Goal: Information Seeking & Learning: Compare options

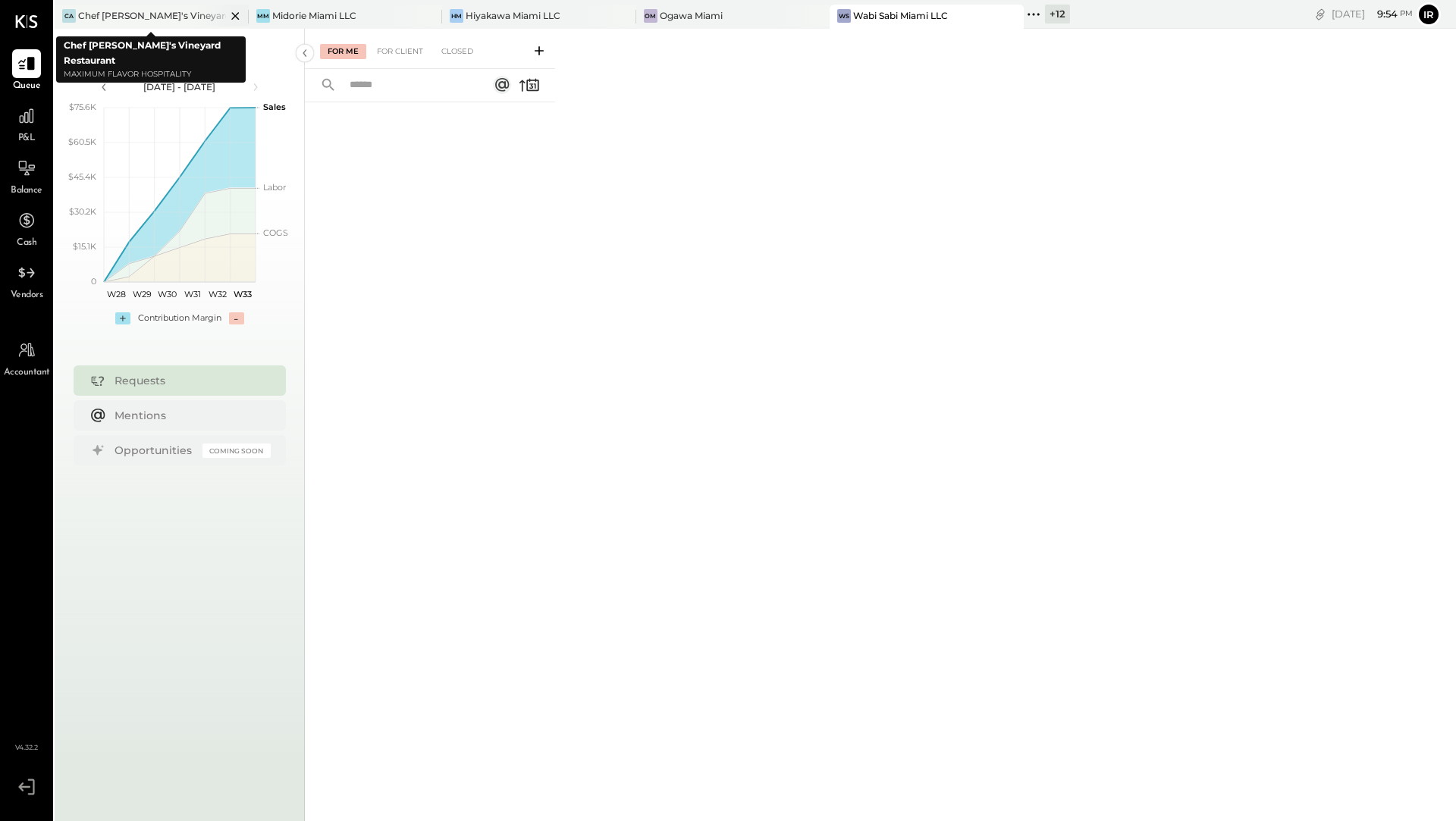
click at [232, 18] on icon at bounding box center [236, 15] width 19 height 18
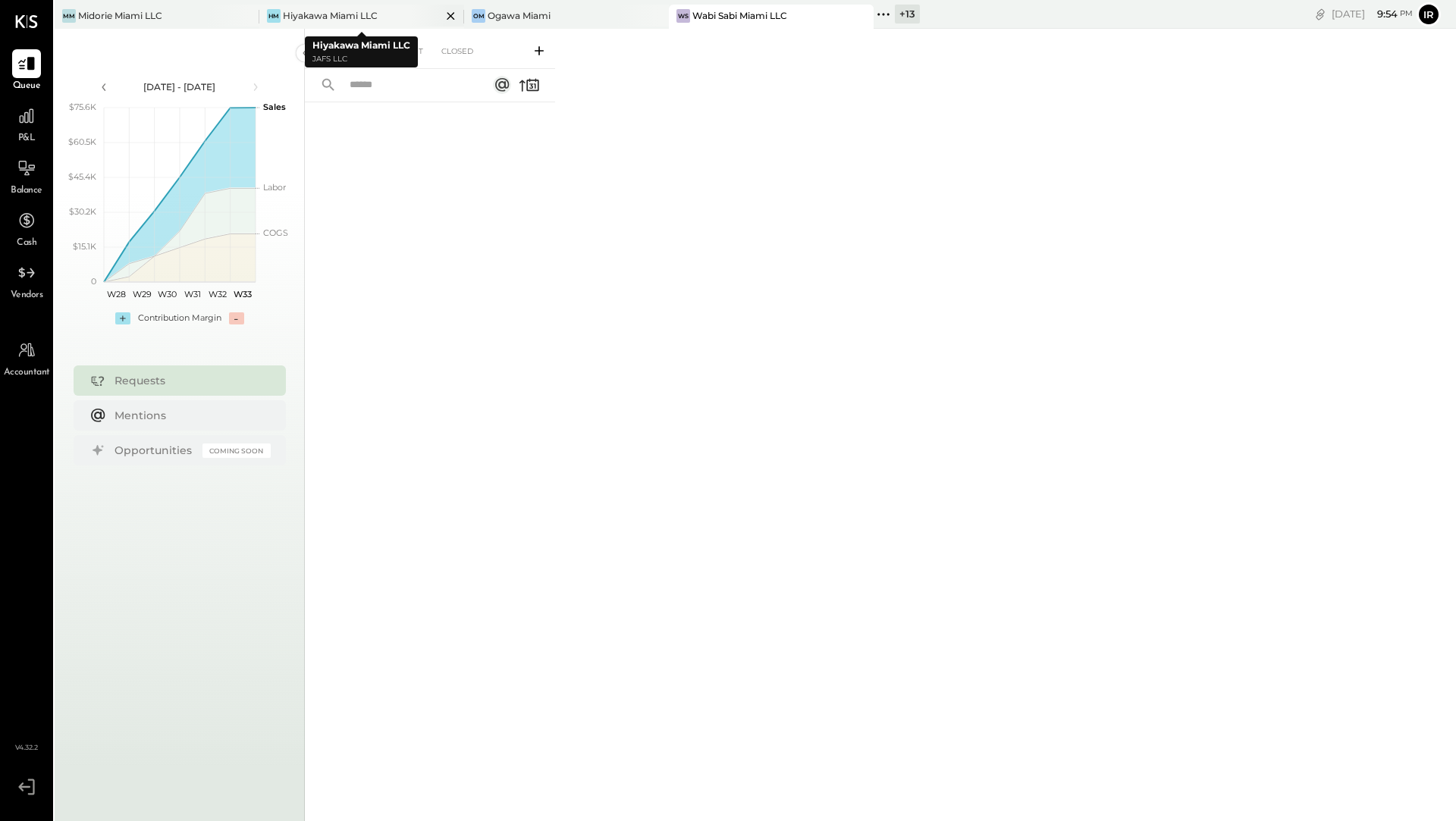
click at [355, 19] on div "Hiyakawa Miami LLC" at bounding box center [331, 15] width 95 height 13
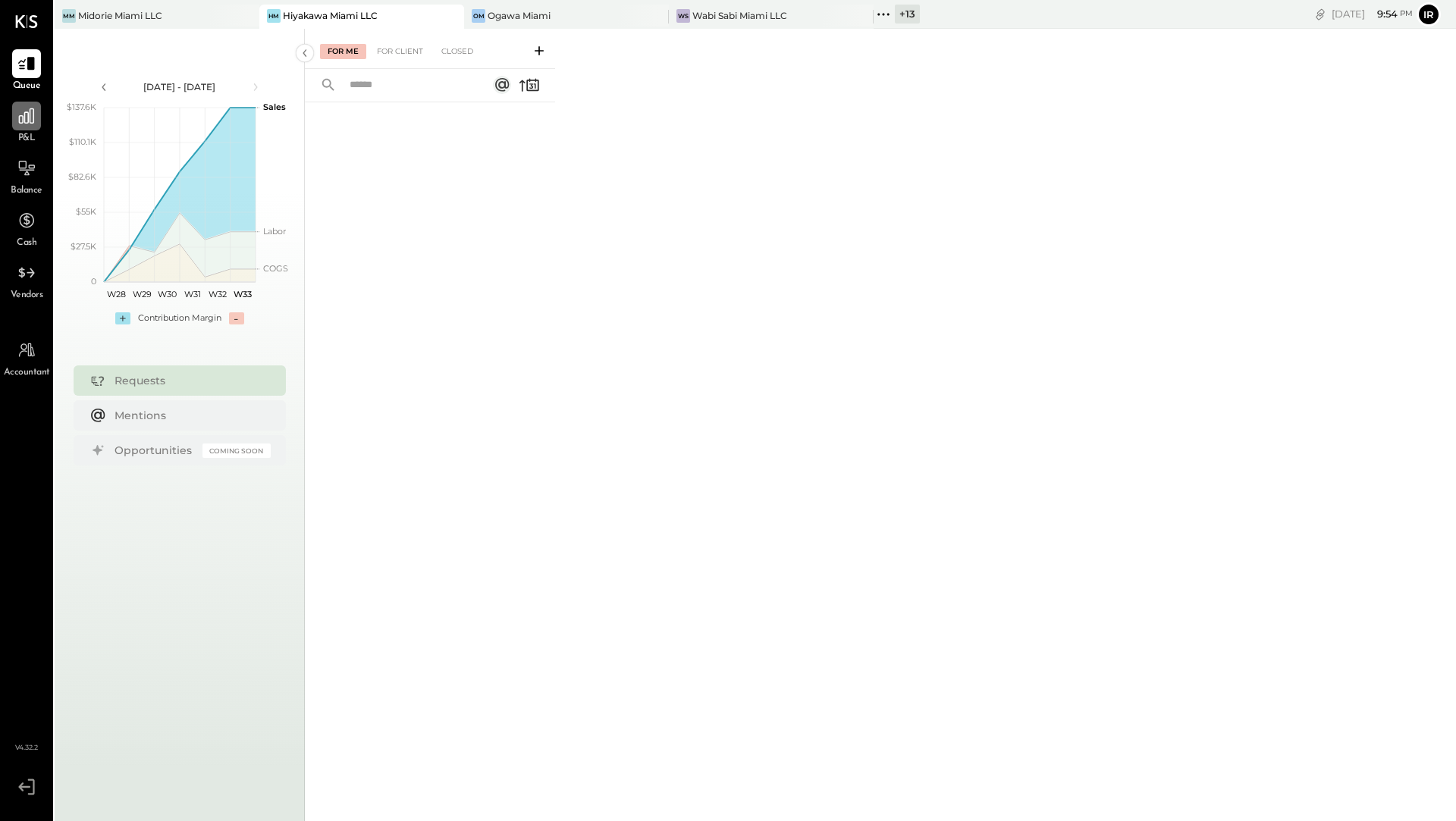
click at [29, 126] on div at bounding box center [27, 116] width 29 height 29
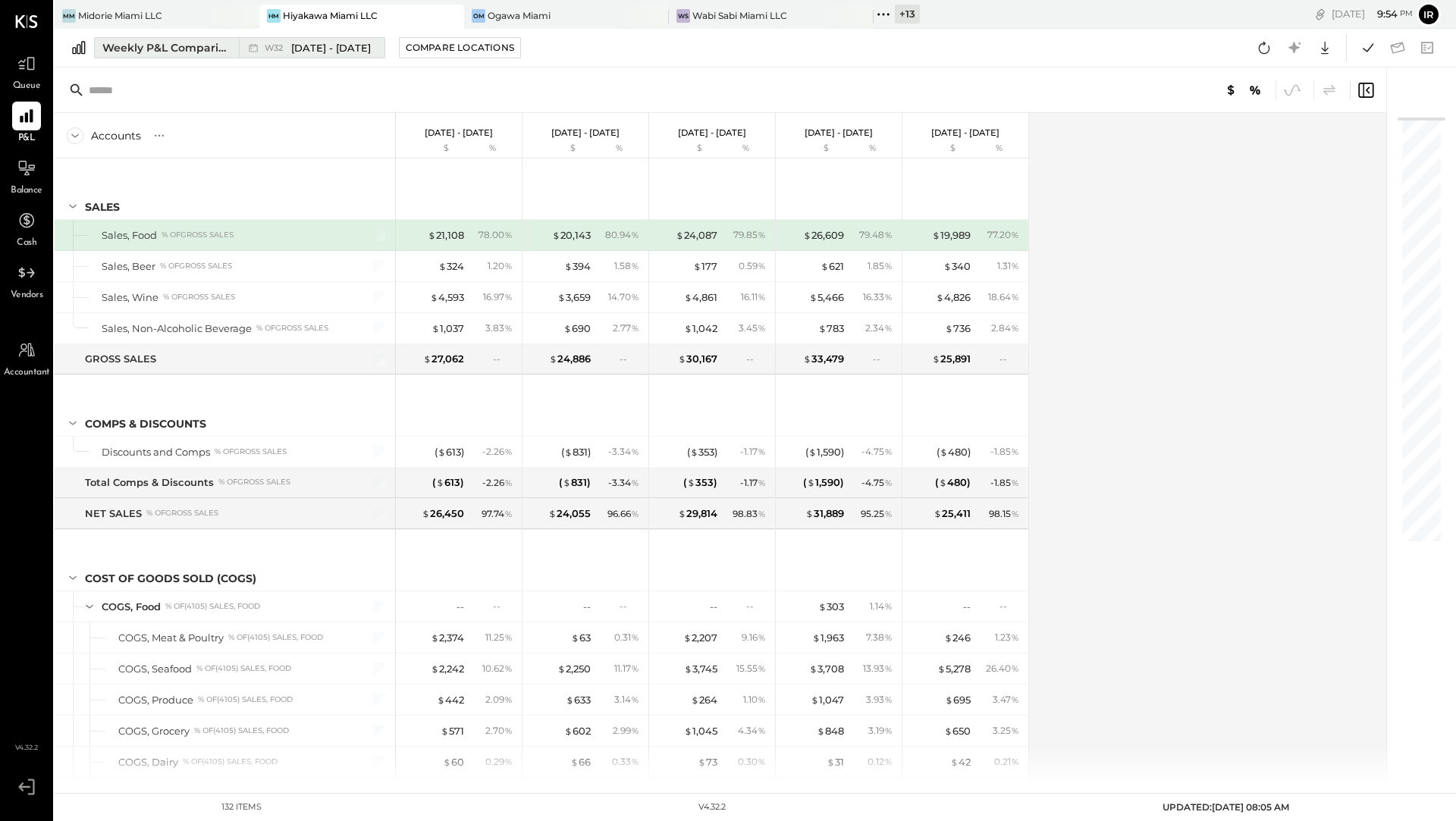
click at [192, 42] on div "Weekly P&L Comparison" at bounding box center [166, 47] width 127 height 15
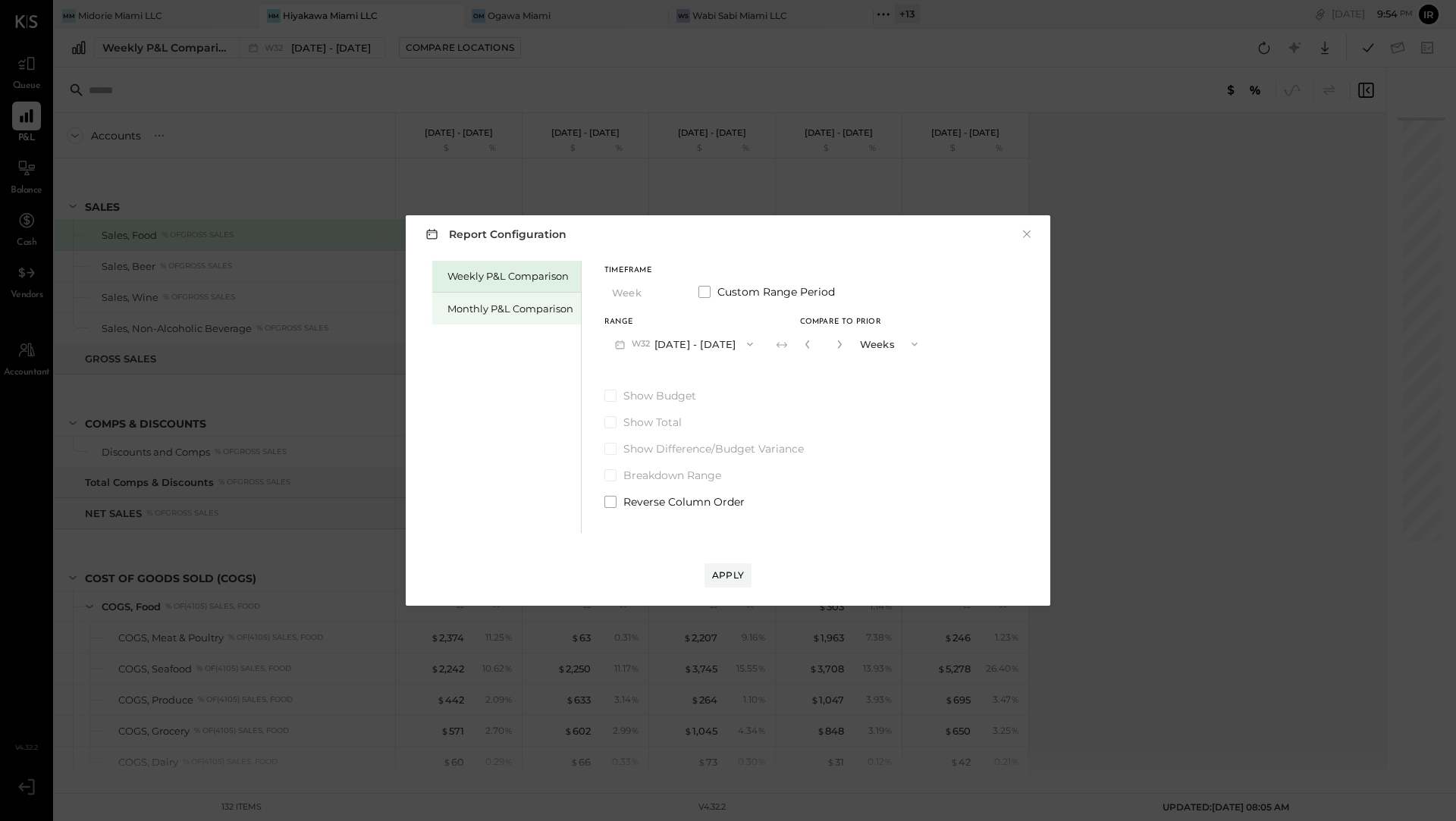
click at [506, 314] on div "Monthly P&L Comparison" at bounding box center [510, 309] width 125 height 14
click at [729, 349] on button "M08 [DATE] - [DATE]" at bounding box center [684, 343] width 160 height 28
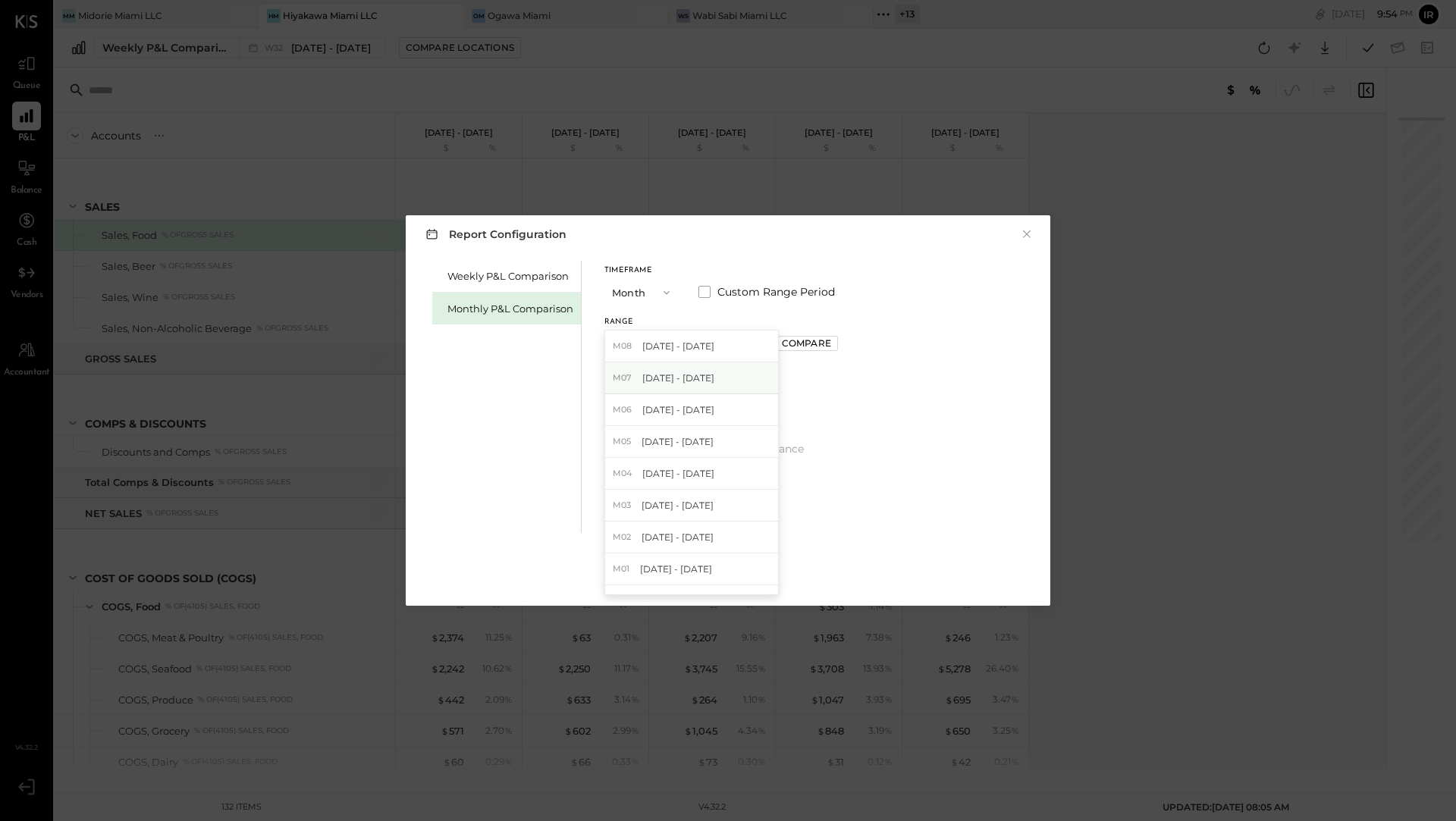
click at [722, 382] on div "M07 [DATE] - [DATE]" at bounding box center [691, 379] width 173 height 32
click at [797, 343] on div "Compare" at bounding box center [806, 343] width 49 height 13
click at [838, 344] on icon "button" at bounding box center [840, 344] width 4 height 8
click at [804, 345] on icon "button" at bounding box center [808, 343] width 9 height 9
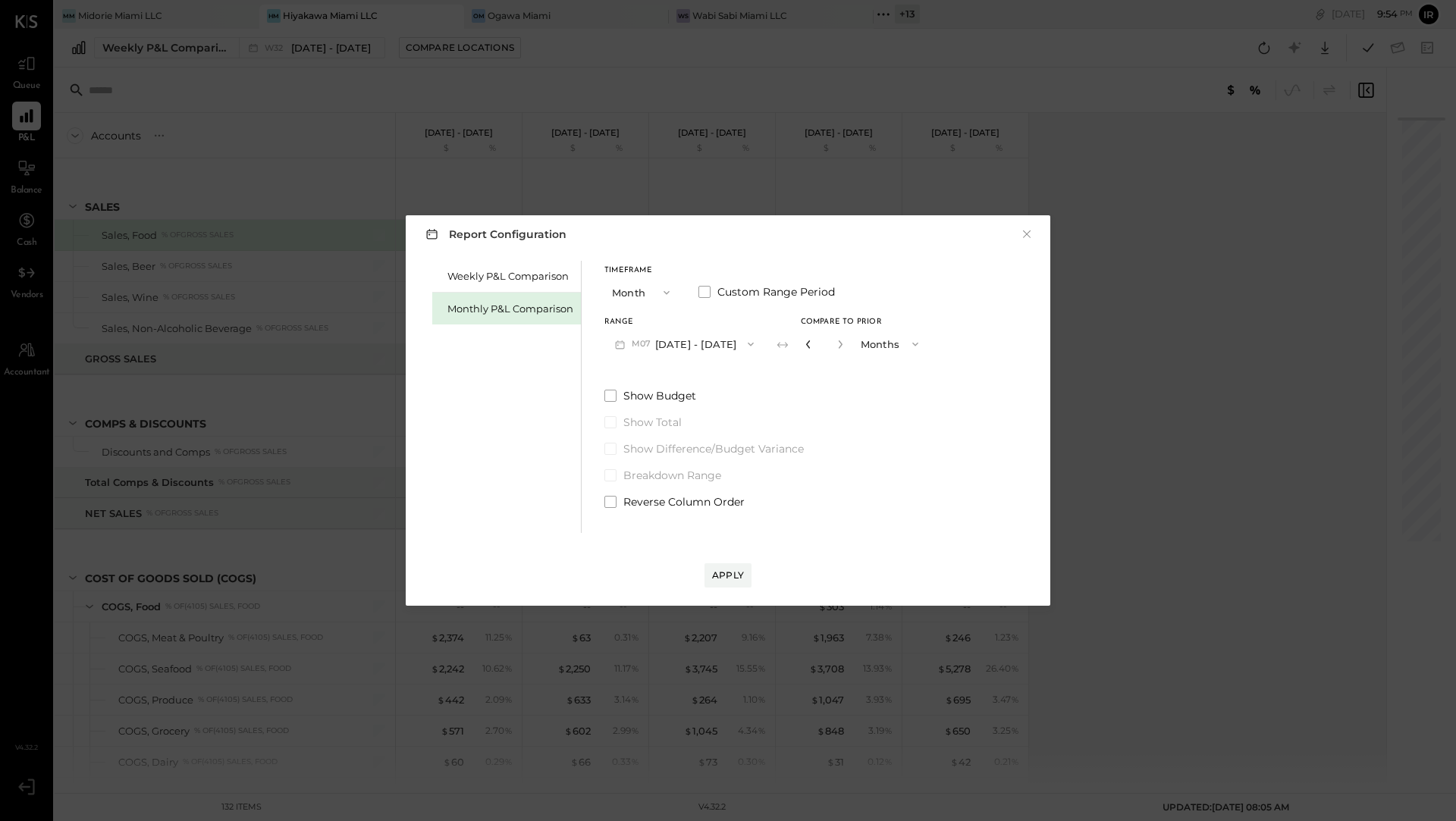
click at [804, 345] on icon "button" at bounding box center [808, 343] width 9 height 9
type input "*"
click at [722, 561] on div "Apply" at bounding box center [728, 560] width 615 height 55
click at [722, 577] on div "Apply" at bounding box center [728, 575] width 32 height 13
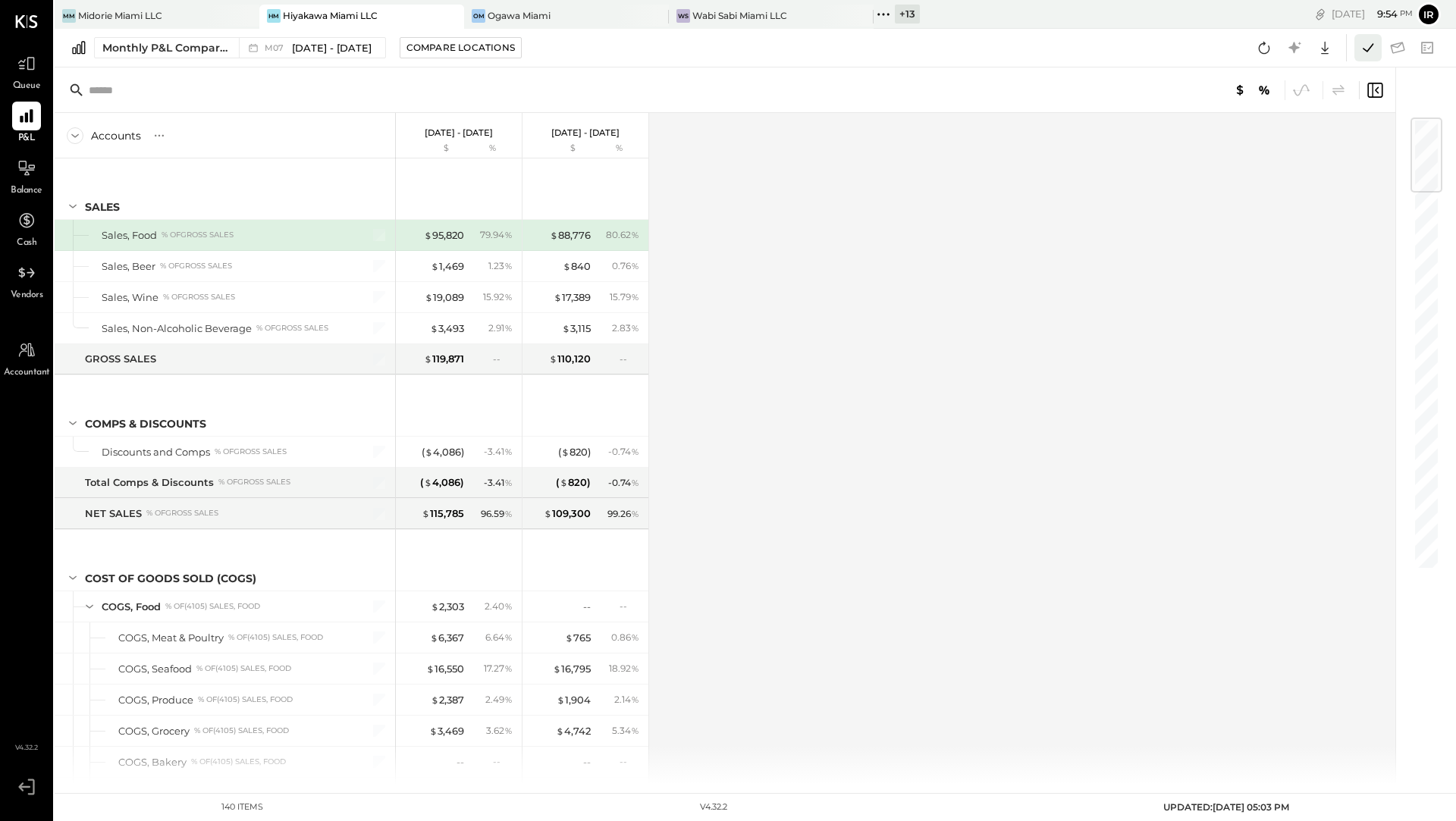
click at [1363, 51] on icon at bounding box center [1368, 47] width 20 height 20
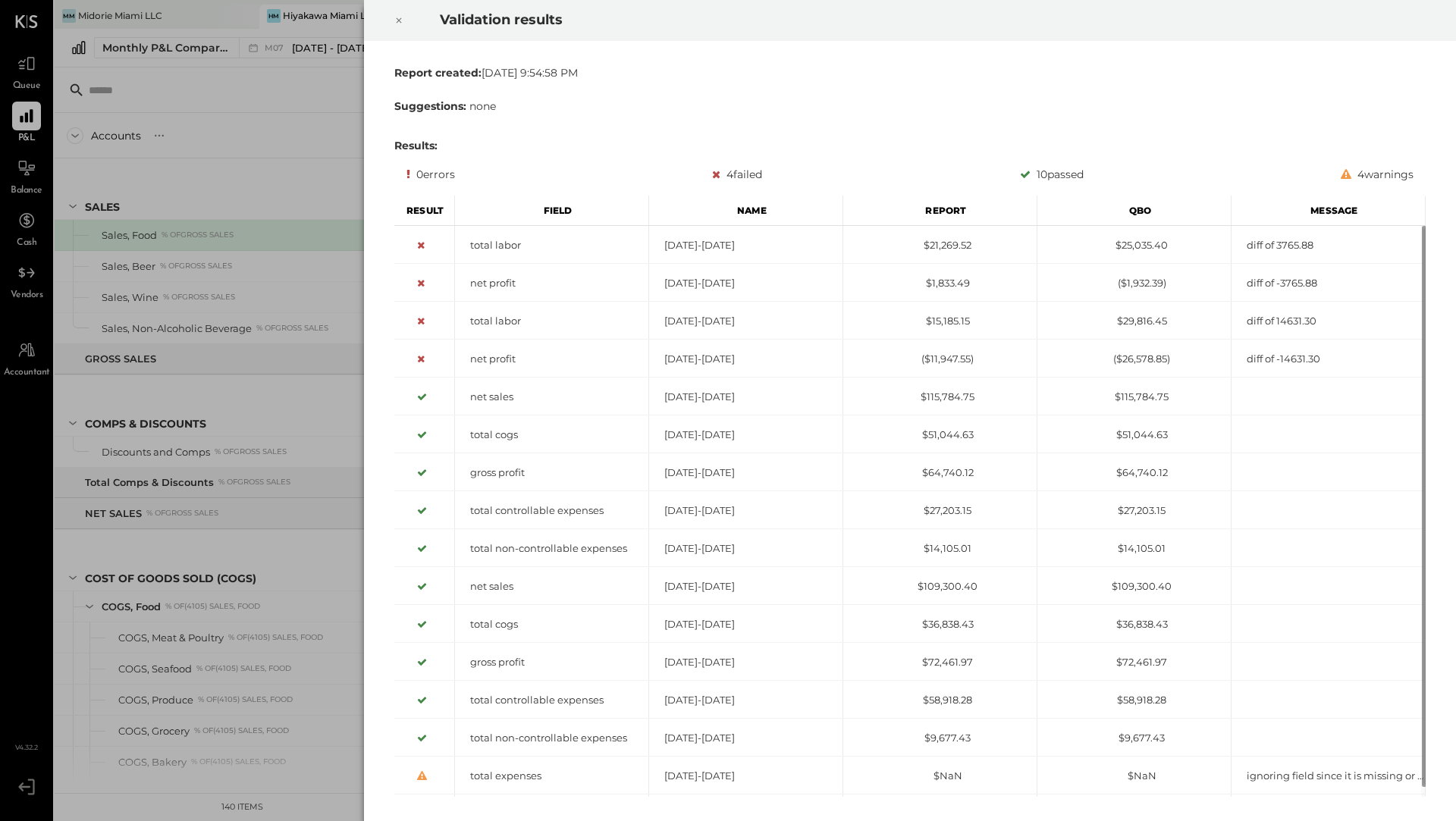
click at [398, 25] on icon at bounding box center [398, 20] width 9 height 18
